Goal: Task Accomplishment & Management: Complete application form

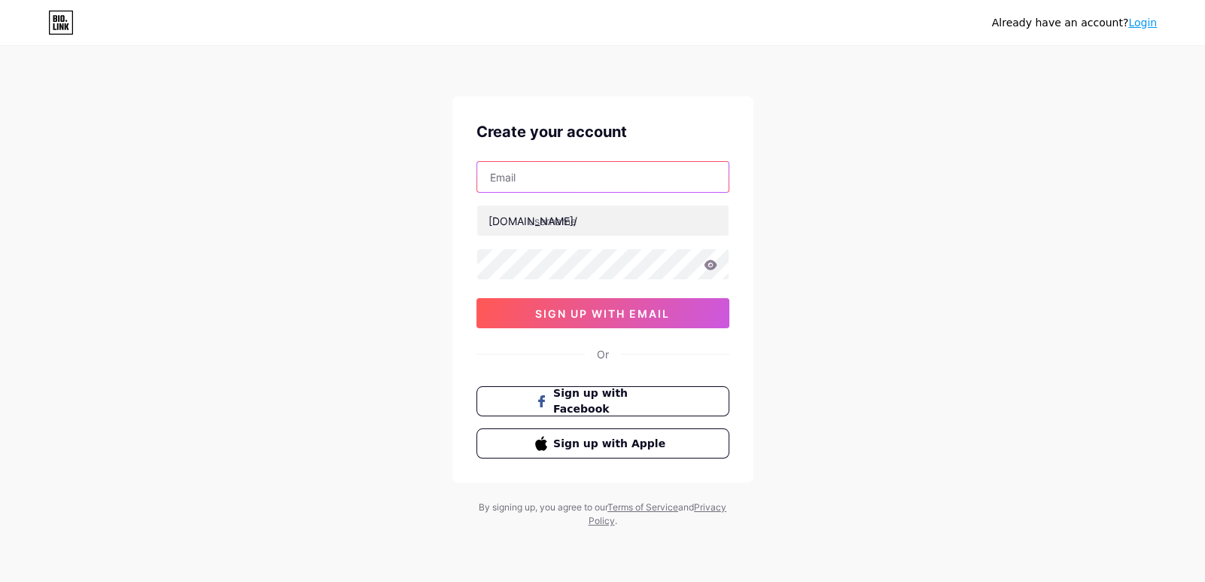
click at [516, 181] on input "text" at bounding box center [602, 177] width 251 height 30
type input "[EMAIL_ADDRESS][DOMAIN_NAME]"
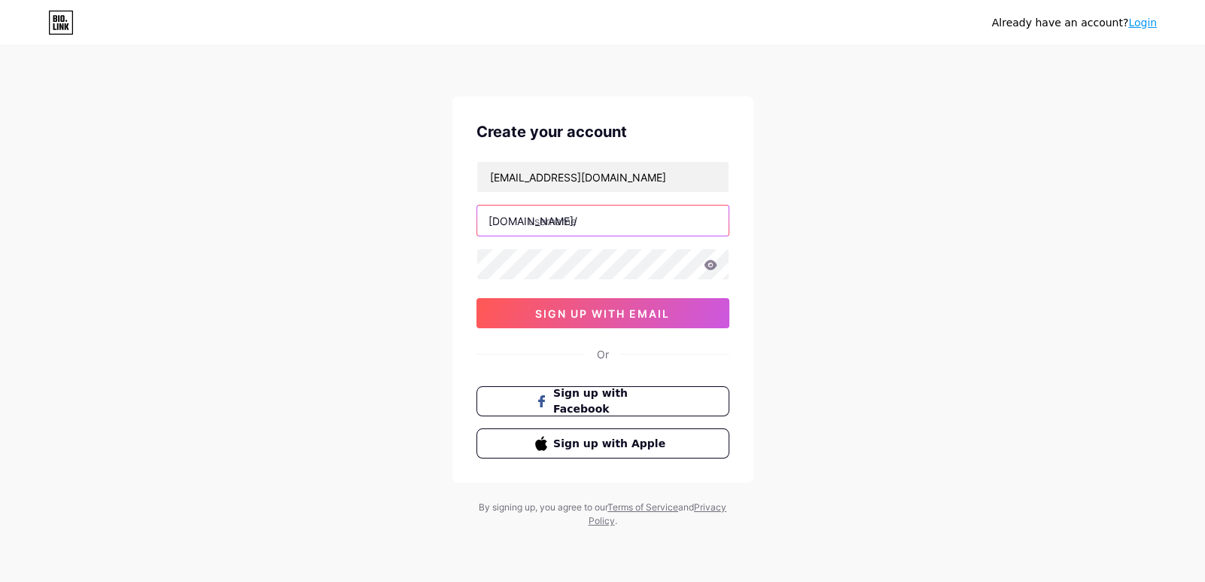
click at [564, 224] on input "text" at bounding box center [602, 220] width 251 height 30
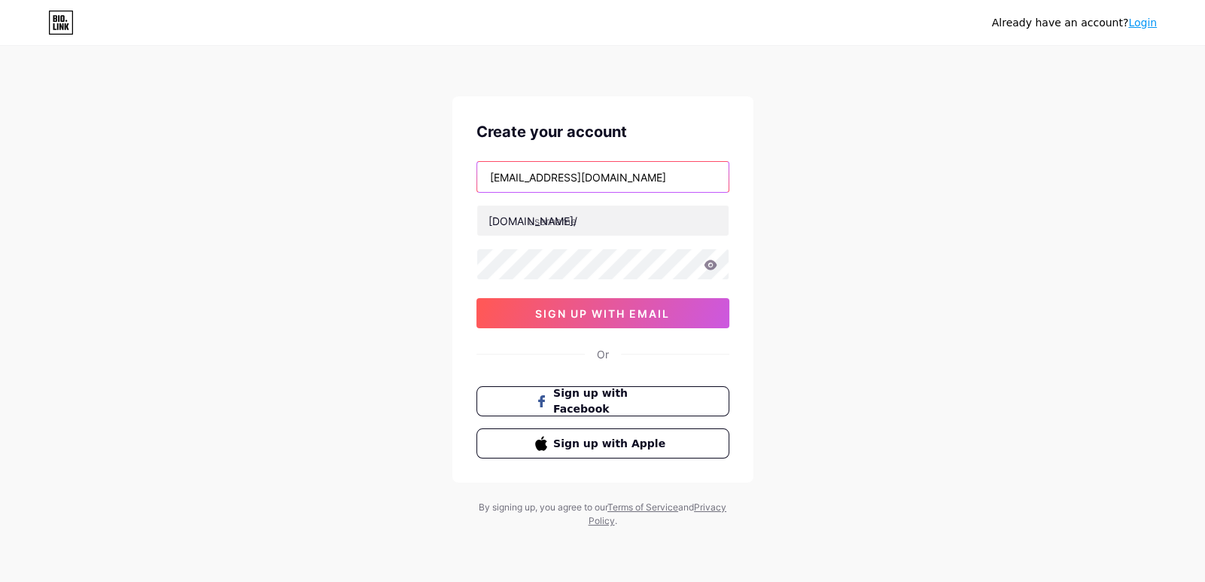
click at [512, 176] on input "[EMAIL_ADDRESS][DOMAIN_NAME]" at bounding box center [602, 177] width 251 height 30
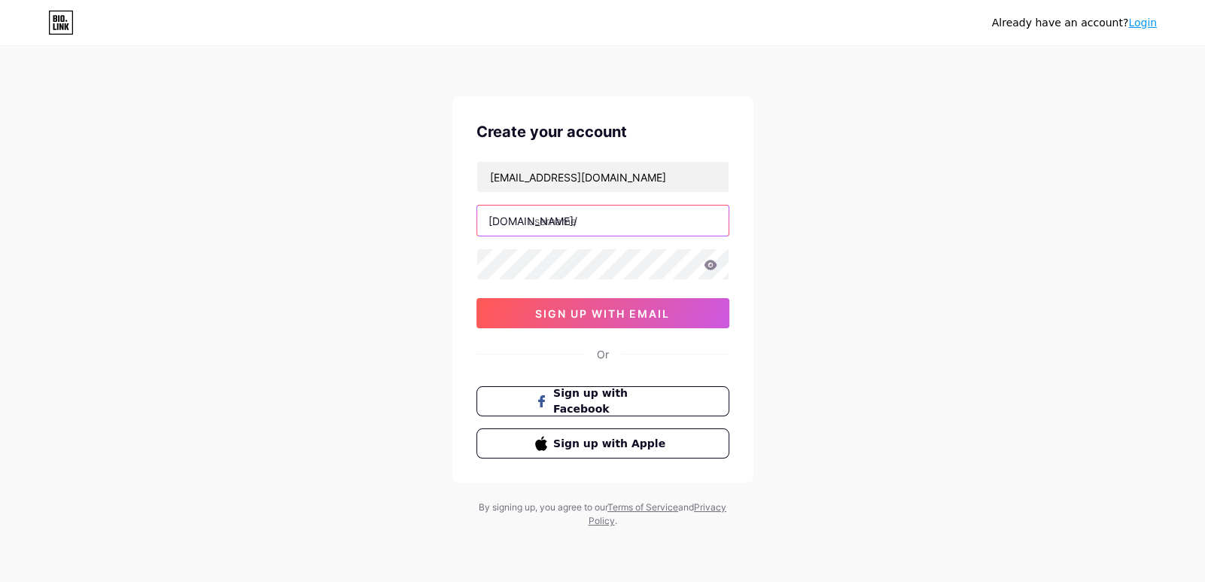
click at [594, 215] on input "text" at bounding box center [602, 220] width 251 height 30
paste input "badgesowl"
type input "badgesowl"
click at [564, 242] on div "[EMAIL_ADDRESS][DOMAIN_NAME] [DOMAIN_NAME]/ badgesowl sign up with email" at bounding box center [602, 244] width 253 height 167
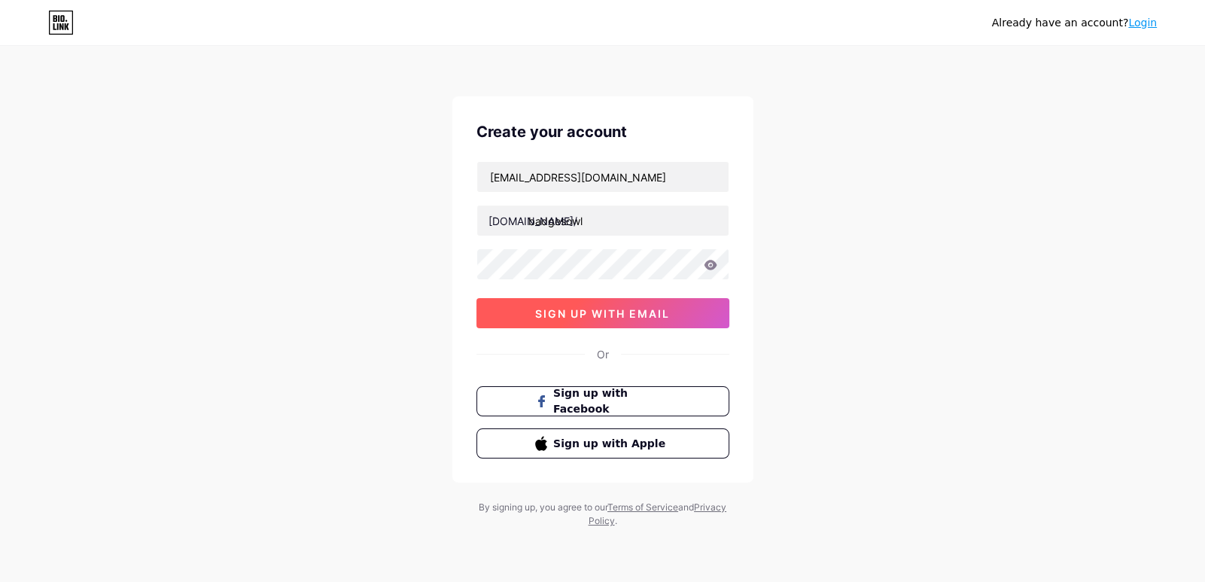
click at [632, 310] on span "sign up with email" at bounding box center [602, 313] width 135 height 13
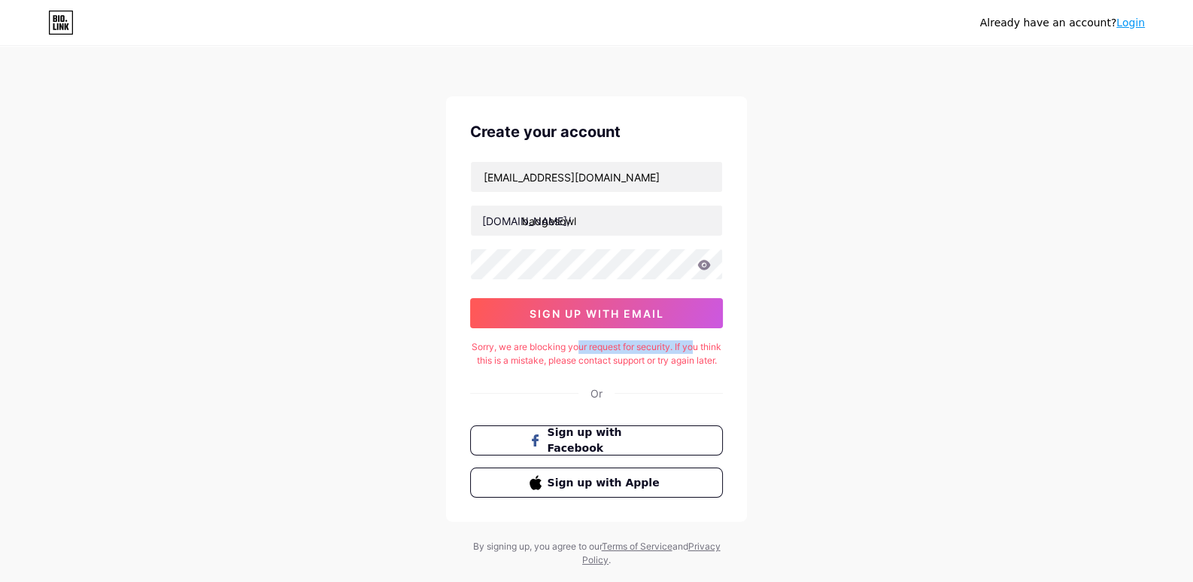
drag, startPoint x: 588, startPoint y: 348, endPoint x: 709, endPoint y: 346, distance: 121.2
click at [709, 346] on div "Sorry, we are blocking your request for security. If you think this is a mistak…" at bounding box center [596, 353] width 253 height 27
click at [698, 367] on div "Sorry, we are blocking your request for security. If you think this is a mistak…" at bounding box center [596, 353] width 253 height 27
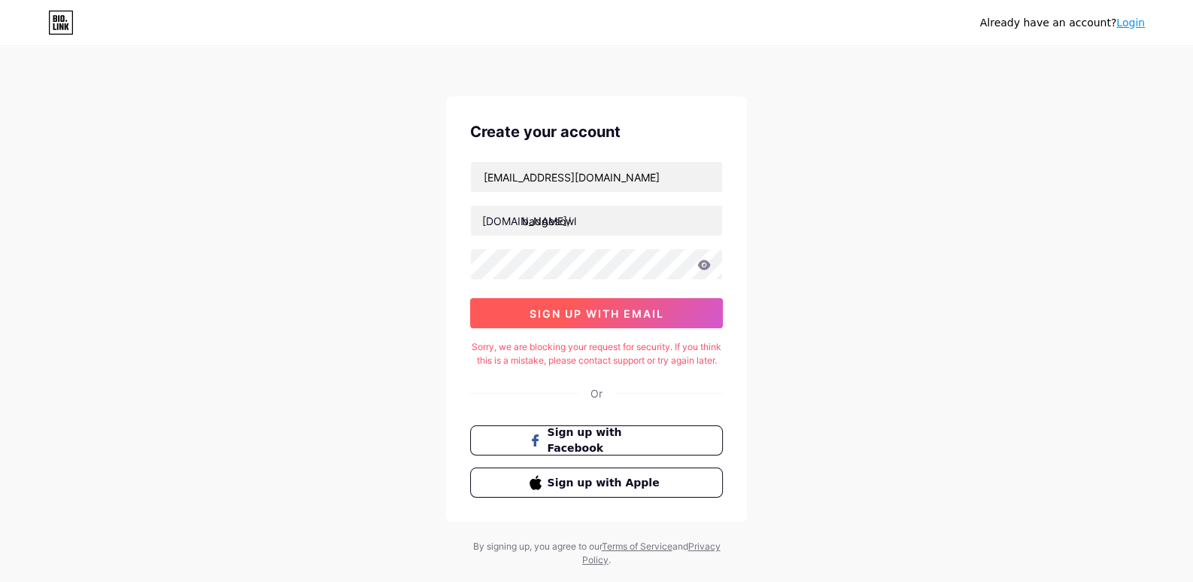
click at [616, 307] on span "sign up with email" at bounding box center [597, 313] width 135 height 13
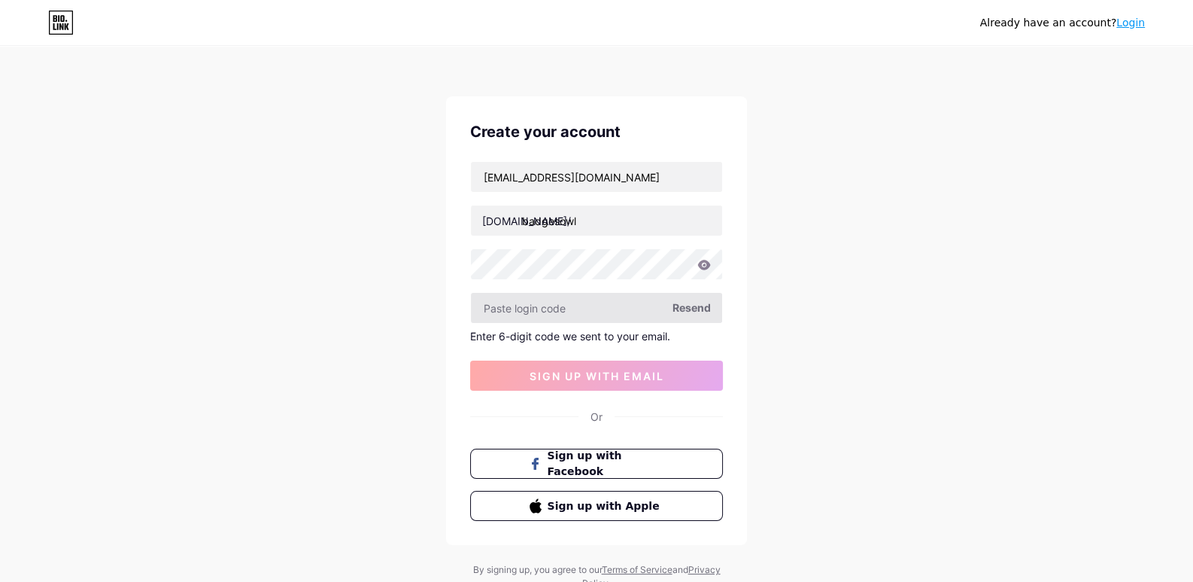
click at [585, 309] on input "text" at bounding box center [596, 308] width 251 height 30
click at [523, 306] on input "text" at bounding box center [596, 308] width 251 height 30
paste input "196861"
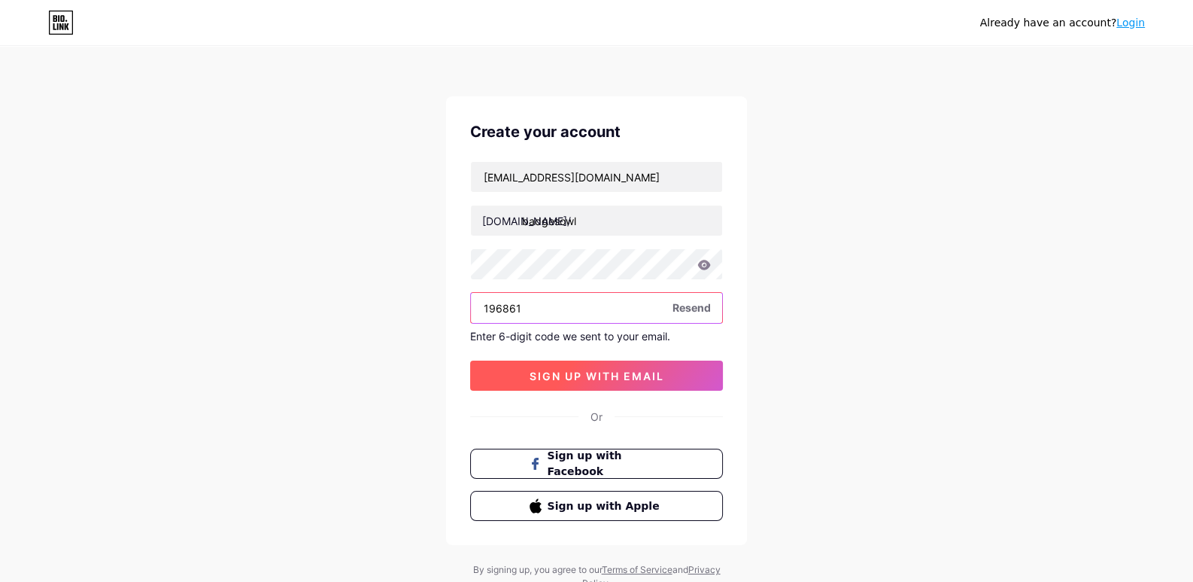
type input "196861"
click at [621, 378] on span "sign up with email" at bounding box center [597, 375] width 135 height 13
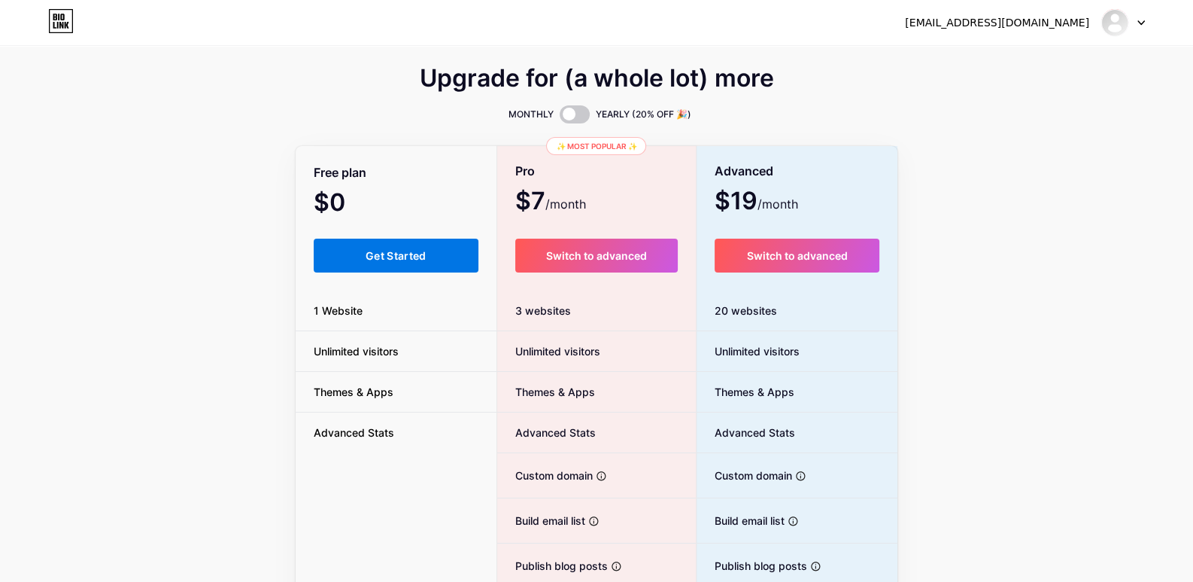
click at [433, 262] on button "Get Started" at bounding box center [396, 256] width 165 height 34
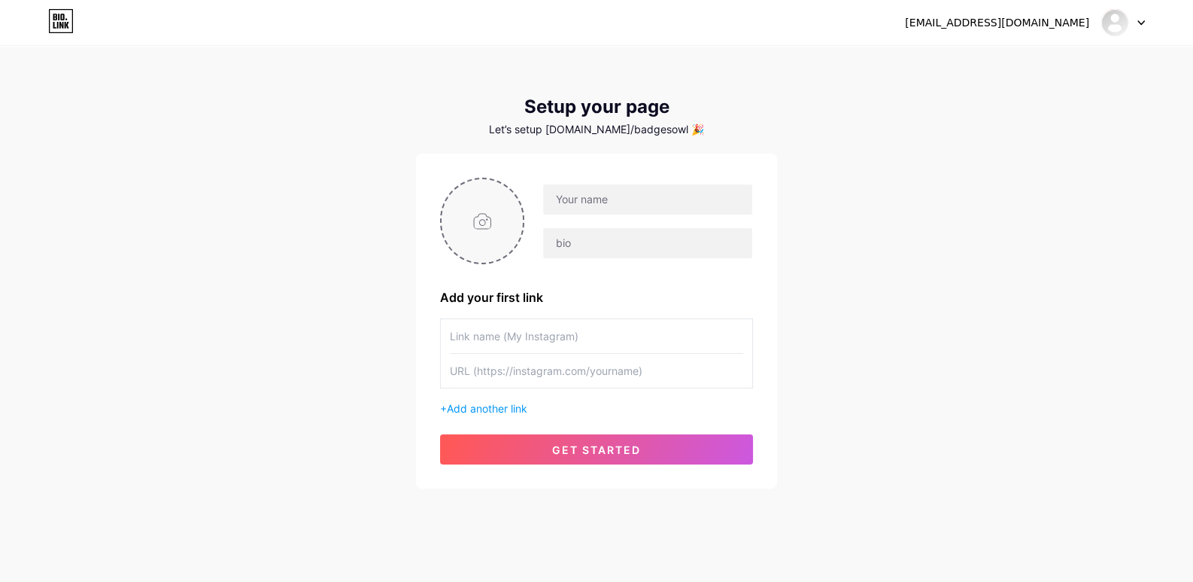
click at [486, 213] on input "file" at bounding box center [482, 221] width 81 height 84
type input "C:\fakepath\Untitled design (1) (1).png"
click at [633, 197] on input "text" at bounding box center [647, 199] width 209 height 30
type input "[EMAIL_ADDRESS][DOMAIN_NAME]"
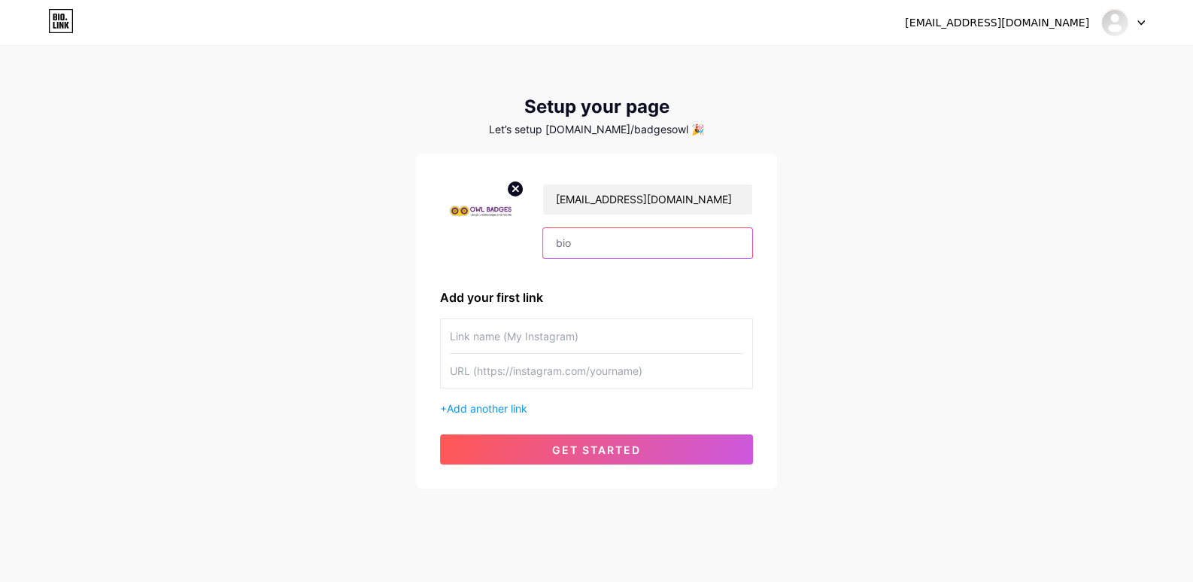
click at [598, 233] on input "text" at bounding box center [647, 243] width 209 height 30
click at [530, 332] on input "text" at bounding box center [596, 336] width 293 height 34
click at [609, 196] on input "[EMAIL_ADDRESS][DOMAIN_NAME]" at bounding box center [647, 199] width 209 height 30
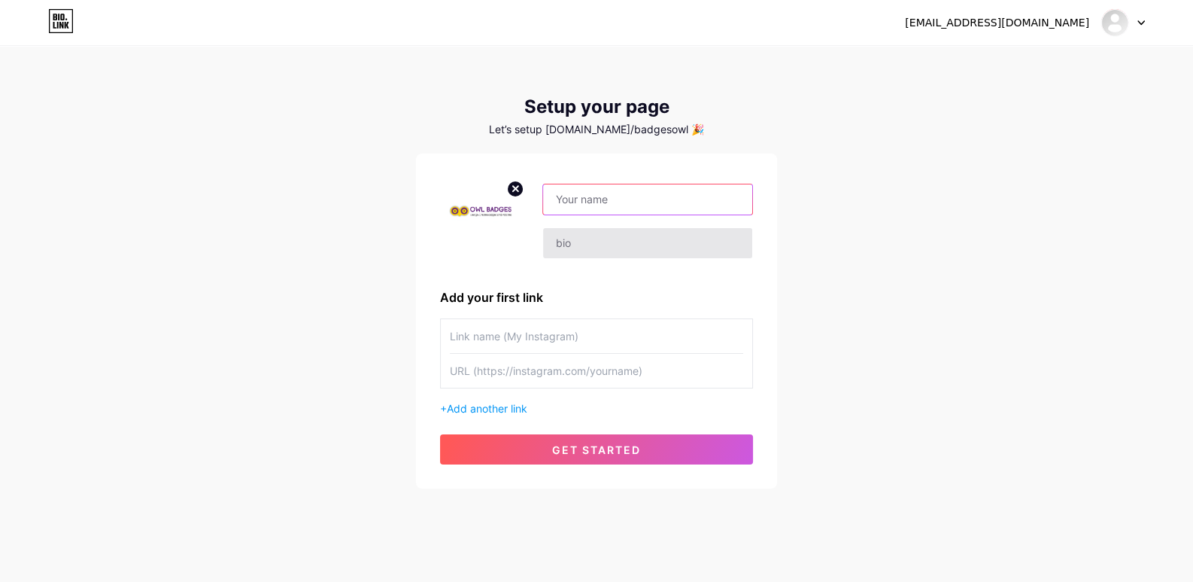
paste input "Owl Badges"
type input "Owl Badges"
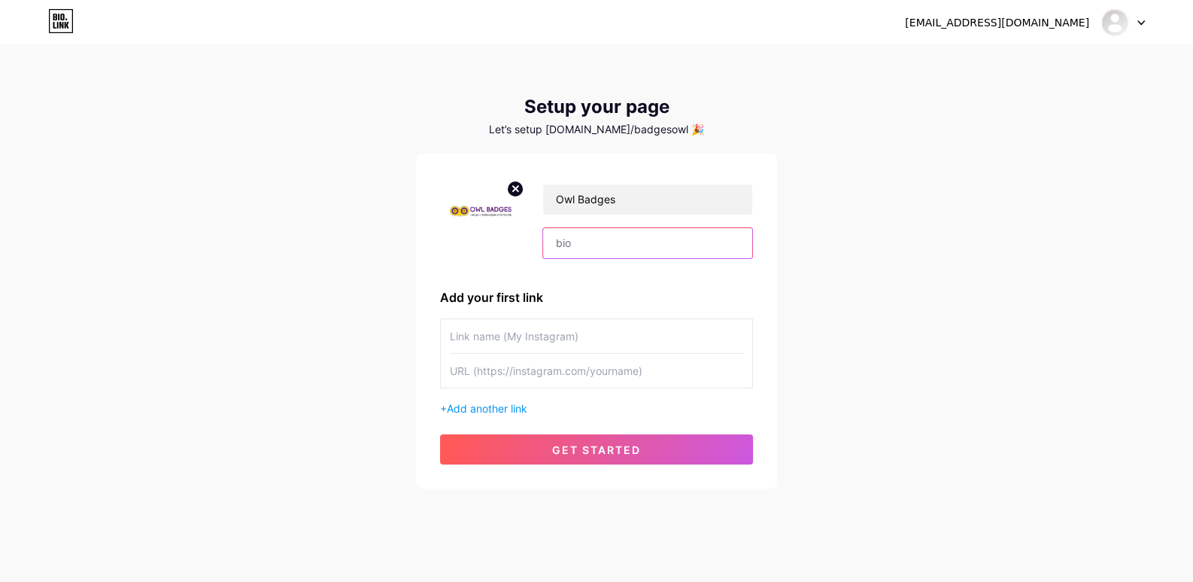
click at [609, 255] on input "text" at bounding box center [647, 243] width 209 height 30
paste input "Owl Badges is a trusted name in the design and manufacturing of custom badges a…"
type input "Owl Badges is a trusted name in the design and manufacturing of custom badges a…"
click at [512, 371] on input "text" at bounding box center [596, 371] width 293 height 34
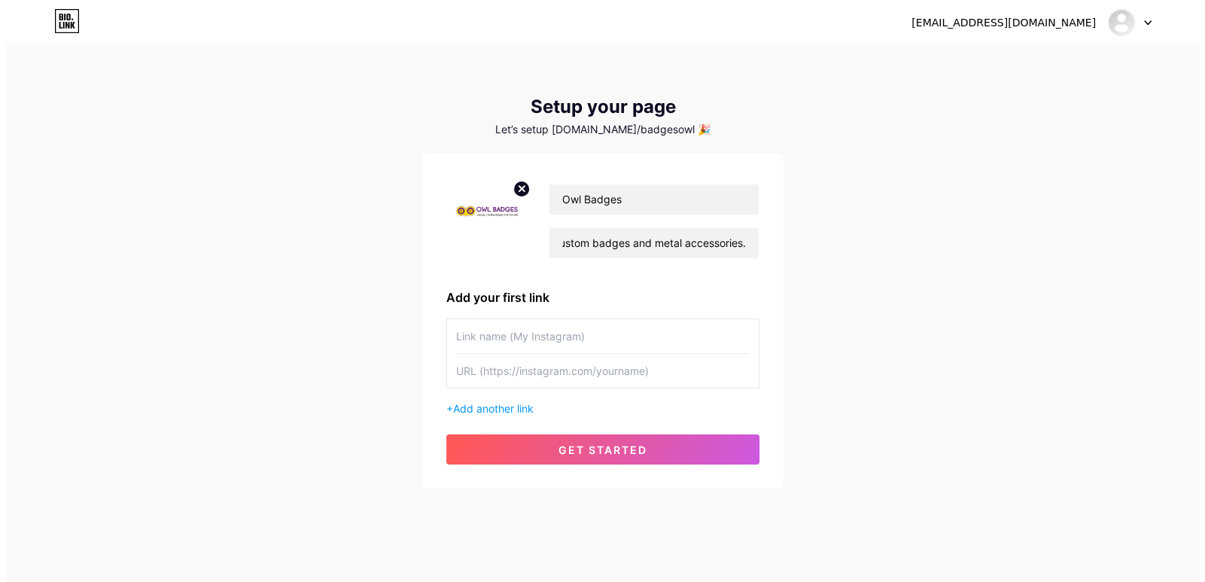
scroll to position [0, 0]
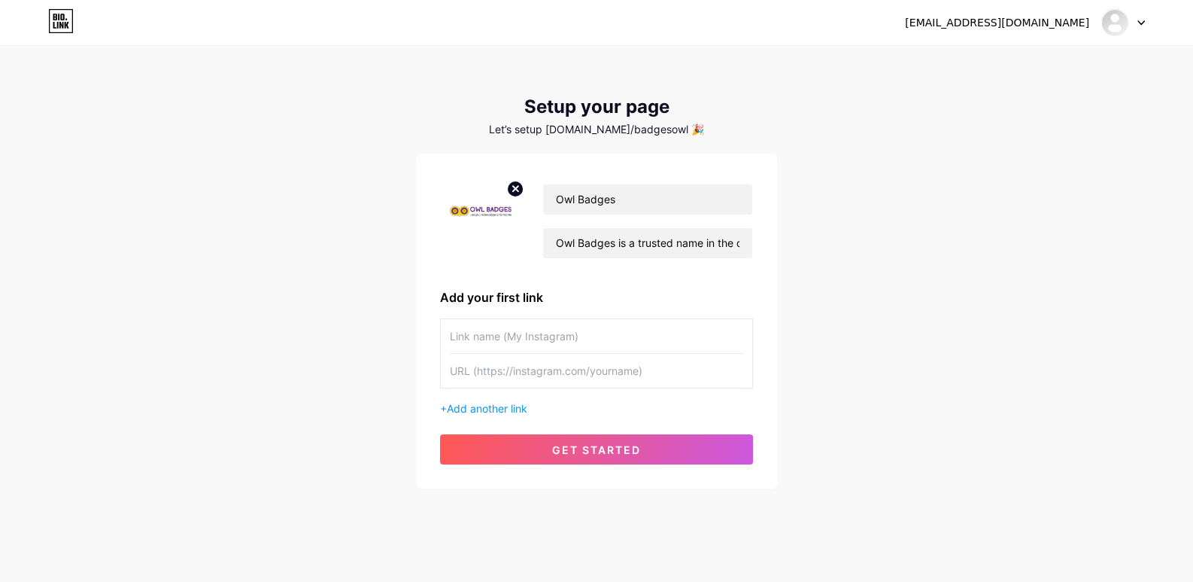
paste input "[URL][DOMAIN_NAME]"
type input "[URL][DOMAIN_NAME]"
click at [512, 341] on input "text" at bounding box center [596, 336] width 293 height 34
drag, startPoint x: 547, startPoint y: 241, endPoint x: 616, endPoint y: 238, distance: 68.5
click at [616, 238] on input "Owl Badges is a trusted name in the design and manufacturing of custom badges a…" at bounding box center [647, 243] width 209 height 30
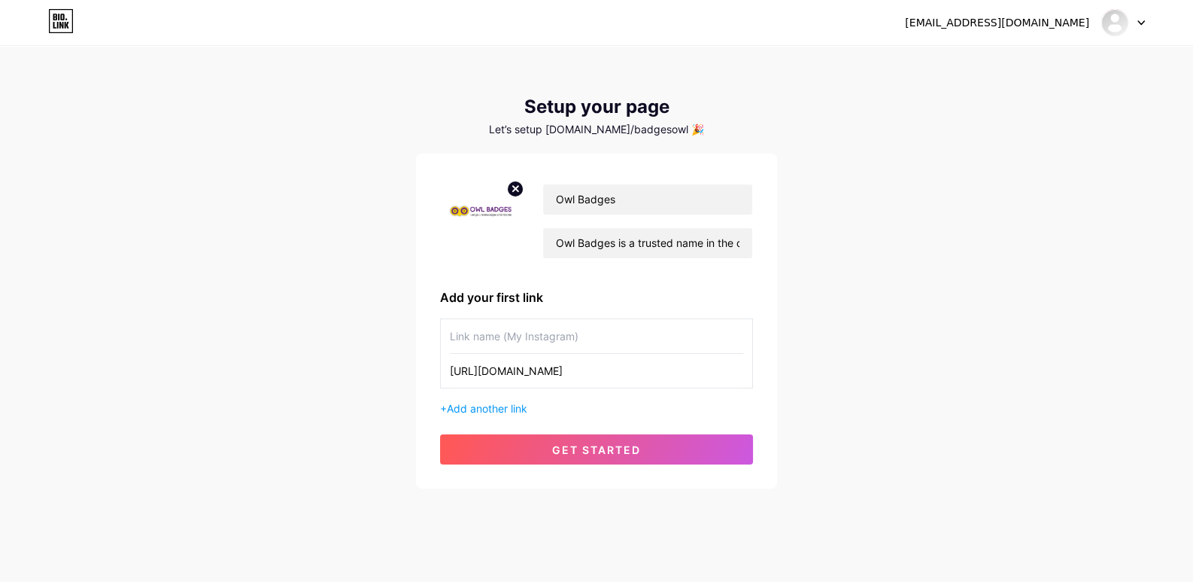
click at [508, 339] on input "text" at bounding box center [596, 336] width 293 height 34
paste input "Owl Badges"
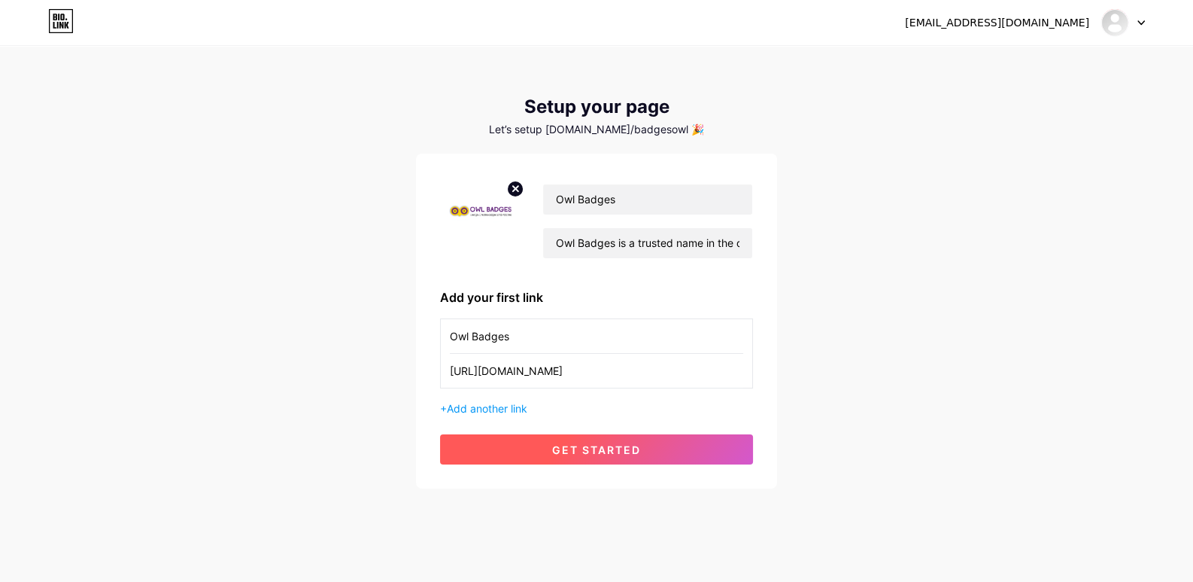
type input "Owl Badges"
click at [579, 448] on span "get started" at bounding box center [596, 449] width 89 height 13
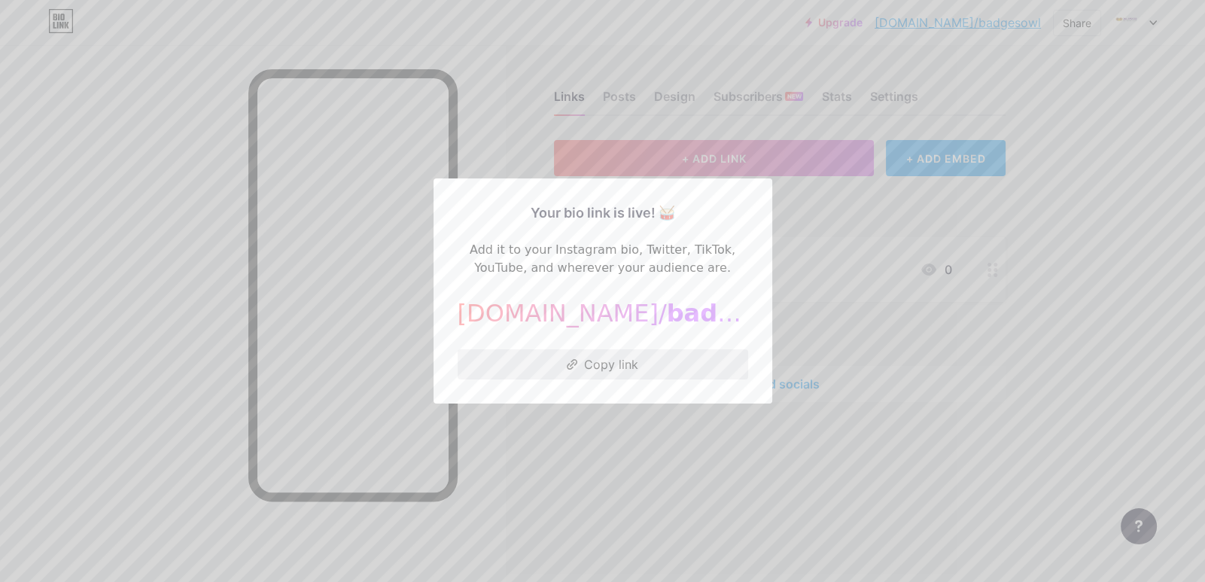
click at [594, 366] on button "Copy link" at bounding box center [602, 364] width 290 height 30
